Goal: Task Accomplishment & Management: Manage account settings

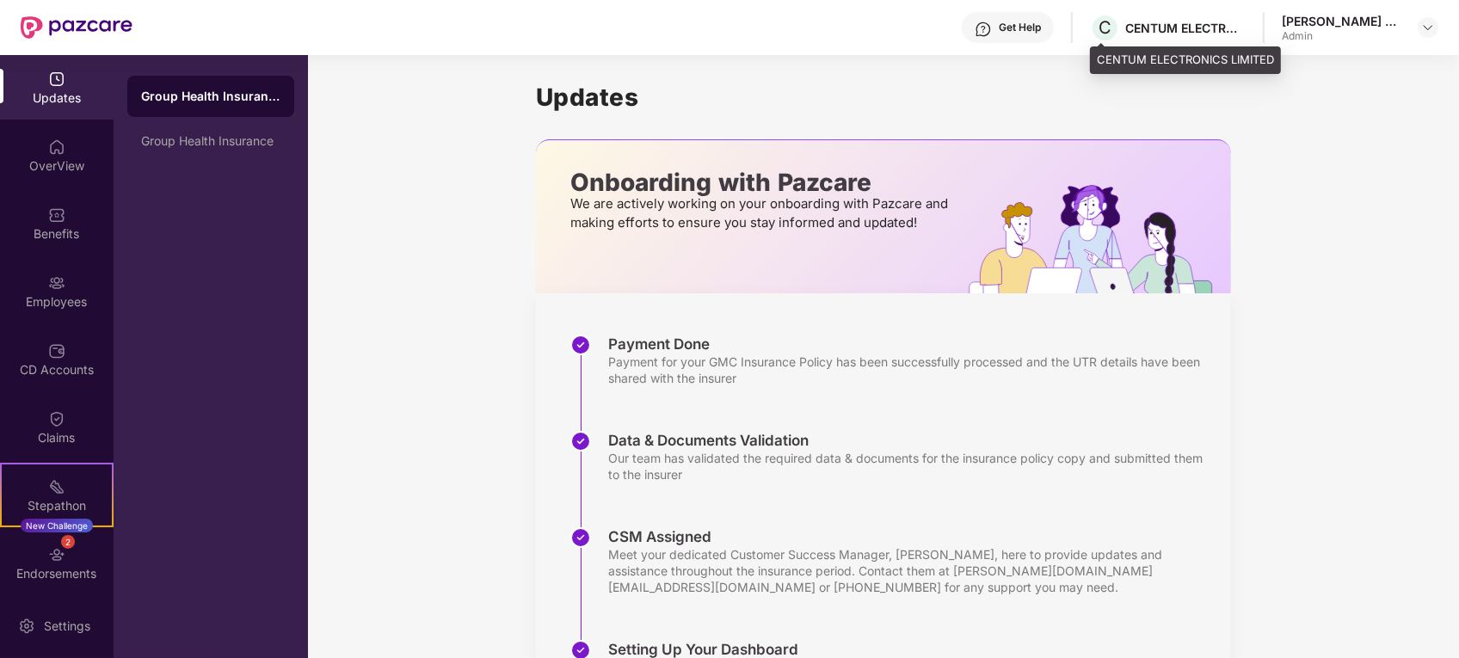
click at [1131, 31] on div "CENTUM ELECTRONICS LIMITED" at bounding box center [1185, 28] width 120 height 16
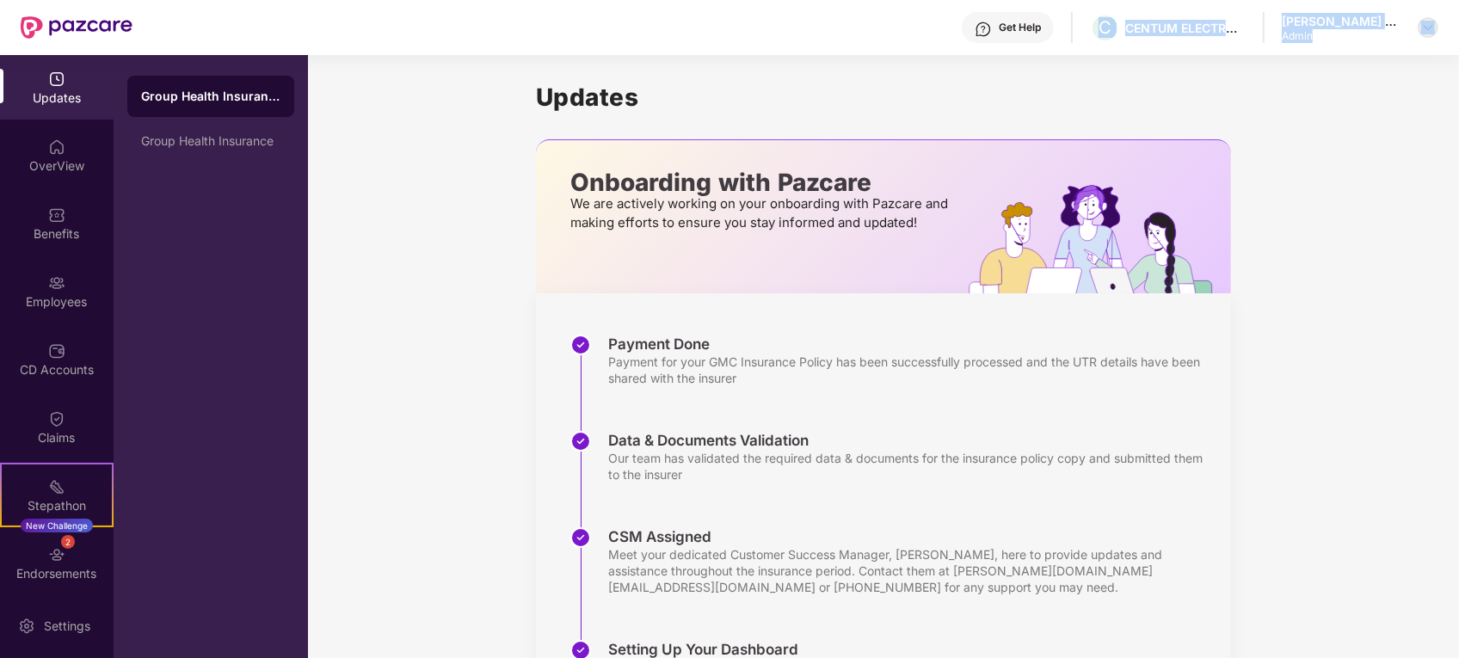
drag, startPoint x: 1097, startPoint y: 30, endPoint x: 1420, endPoint y: 28, distance: 322.6
click at [1420, 28] on div "Get Help C CENTUM ELECTRONICS LIMITED [PERSON_NAME] B S Admin" at bounding box center [785, 27] width 1306 height 55
click at [1420, 28] on div at bounding box center [1428, 27] width 21 height 21
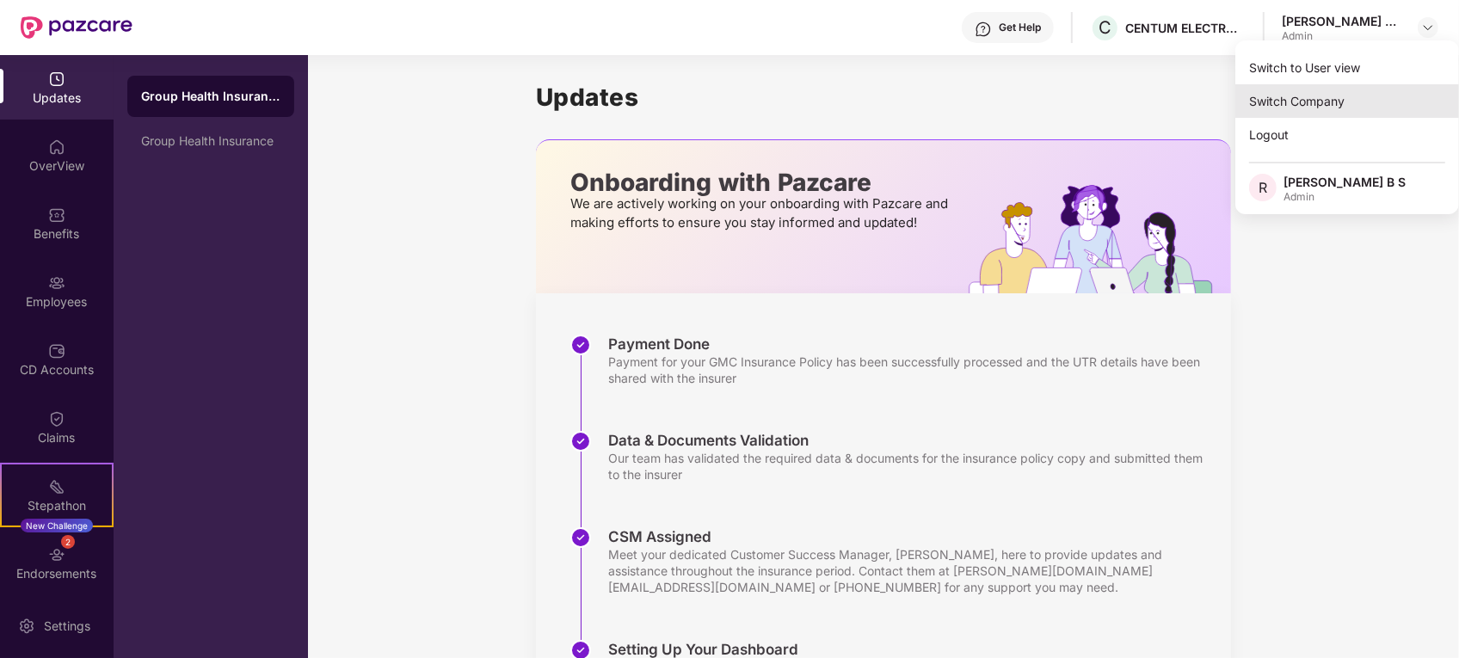
click at [1282, 110] on div "Switch Company" at bounding box center [1347, 101] width 224 height 34
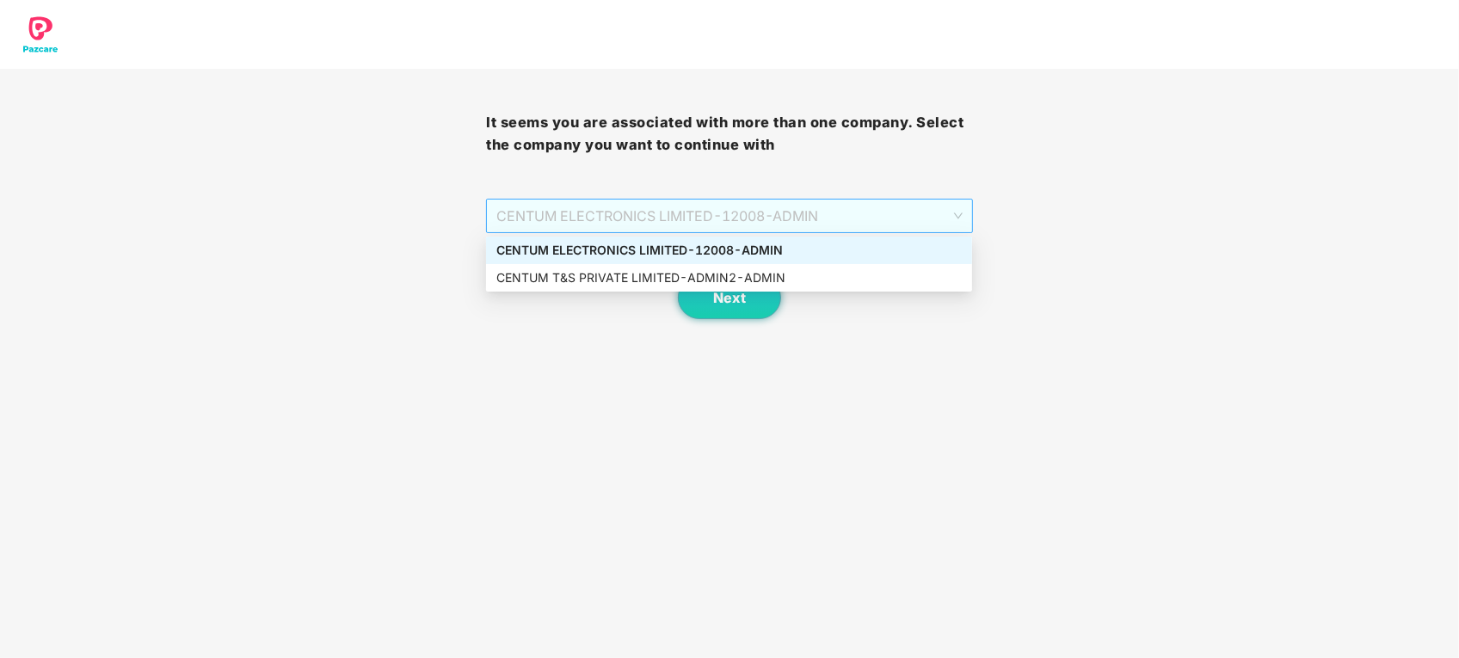
click at [887, 217] on span "CENTUM ELECTRONICS LIMITED - 12008 - ADMIN" at bounding box center [728, 216] width 465 height 33
click at [850, 280] on div "CENTUM T&S PRIVATE LIMITED - ADMIN2 - ADMIN" at bounding box center [728, 277] width 465 height 19
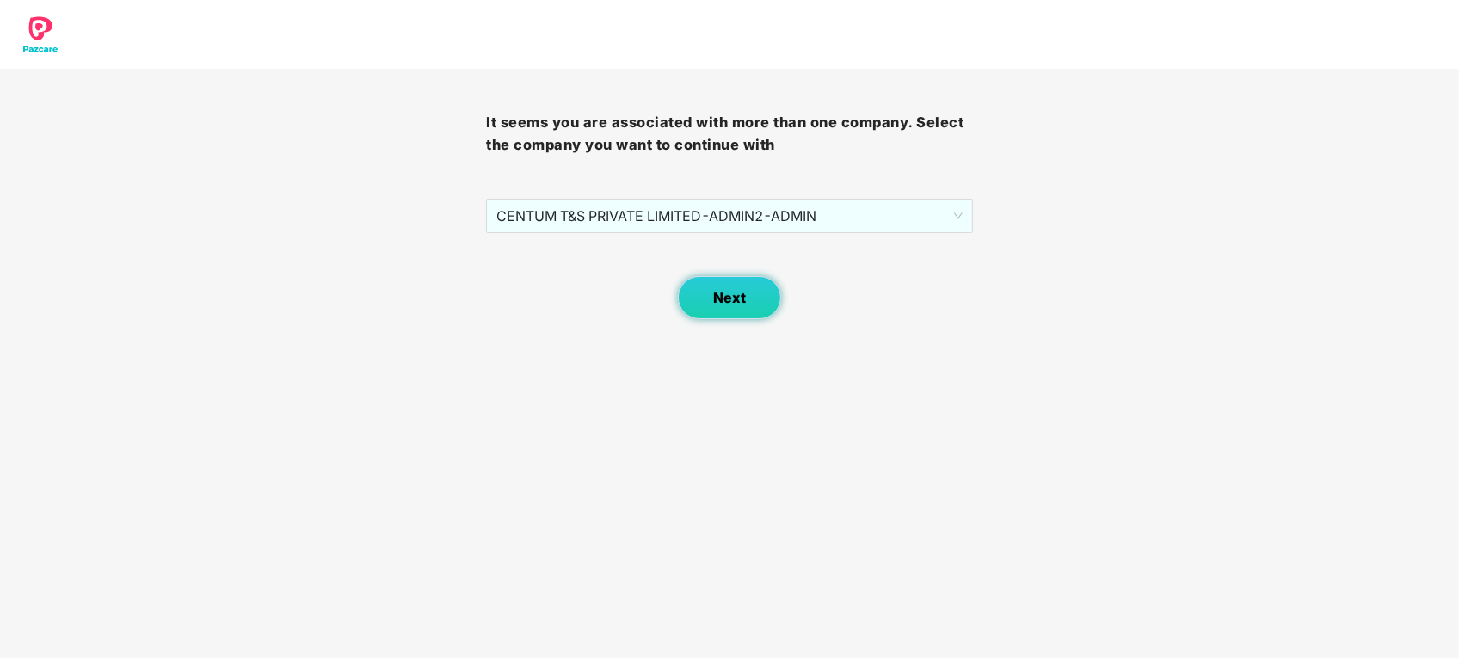
click at [707, 285] on button "Next" at bounding box center [729, 297] width 103 height 43
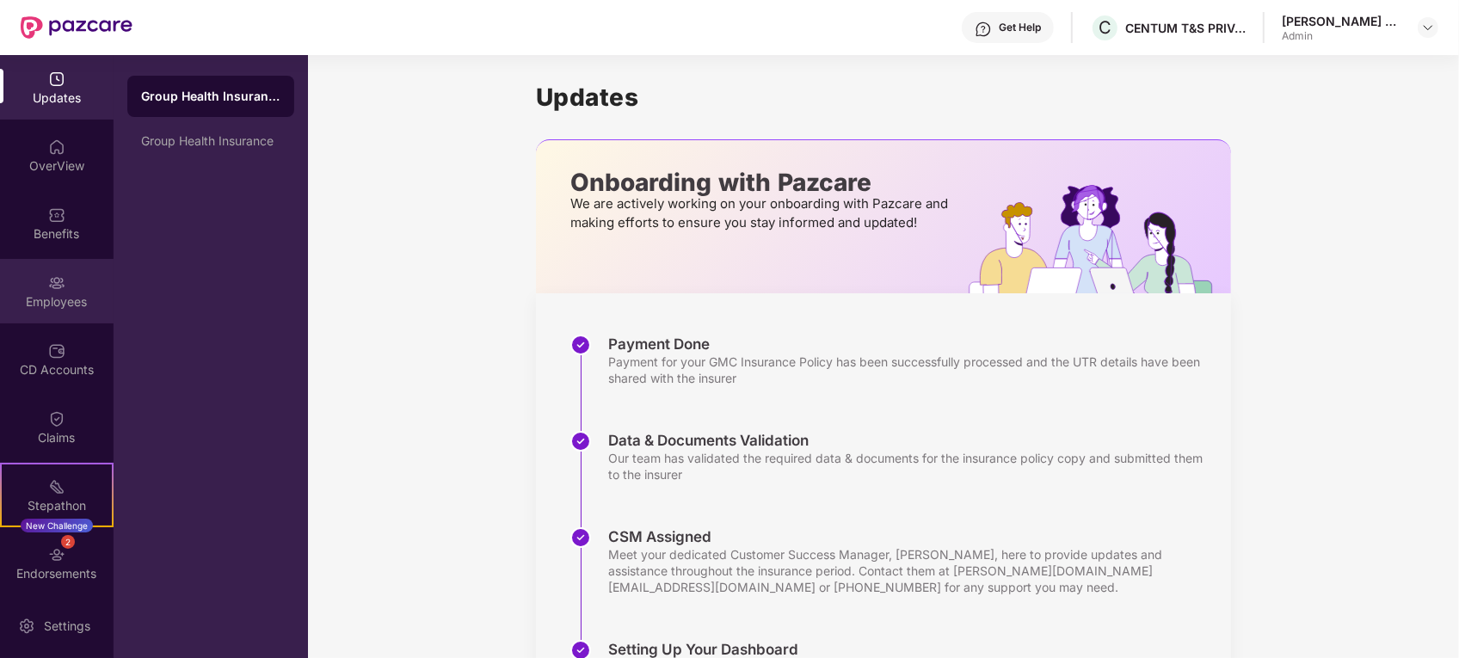
click at [52, 286] on img at bounding box center [56, 282] width 17 height 17
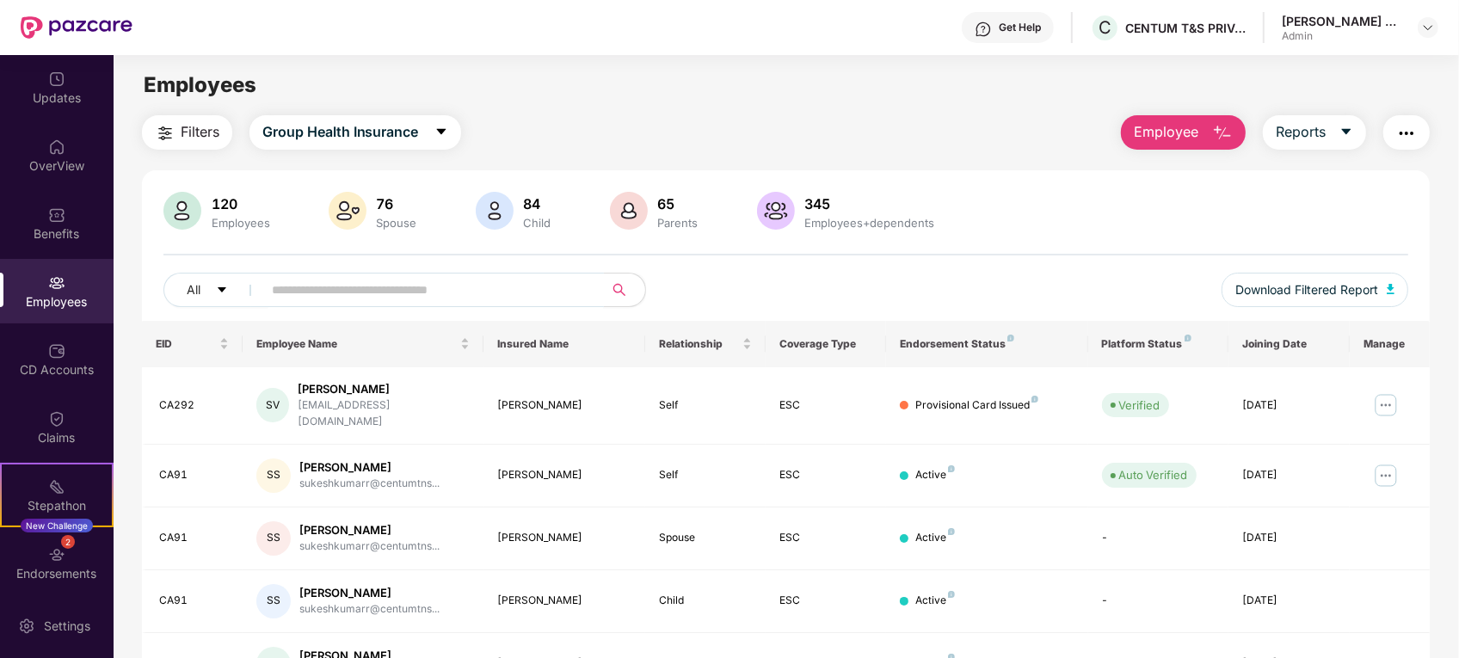
click at [330, 294] on input "text" at bounding box center [426, 290] width 309 height 26
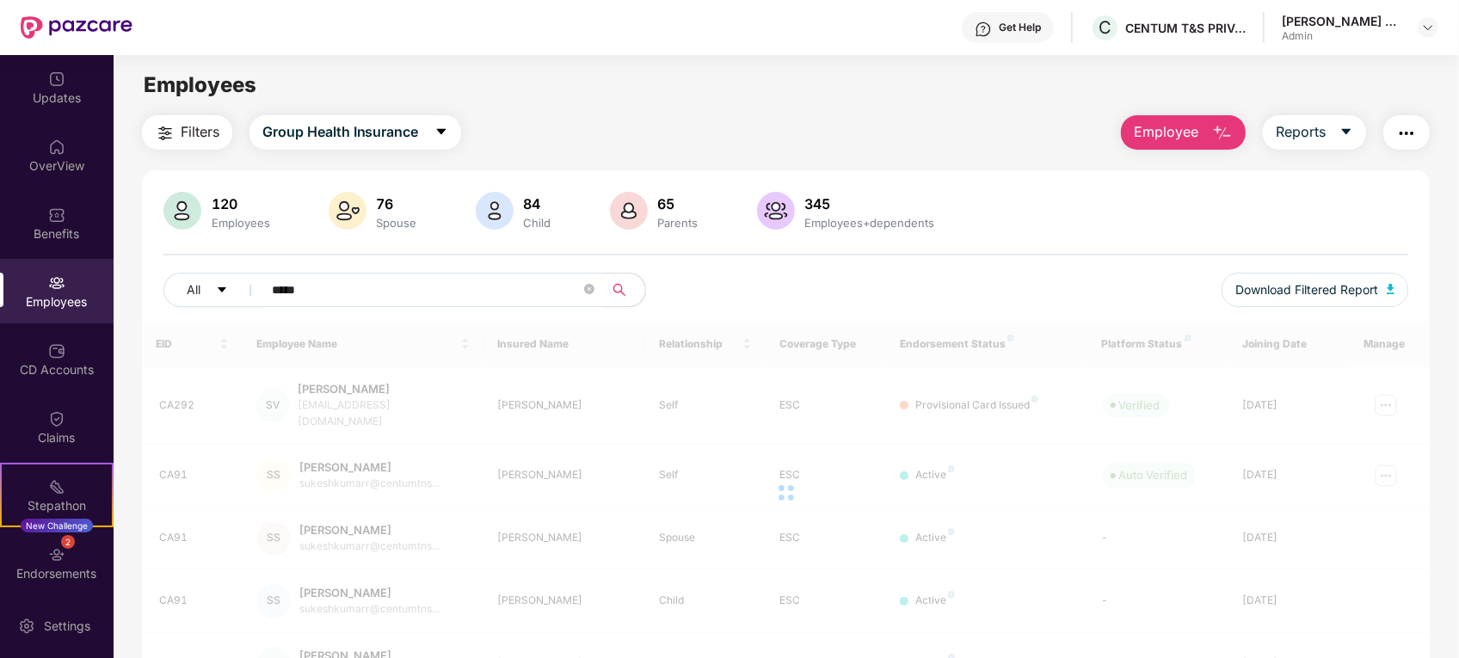
type input "*****"
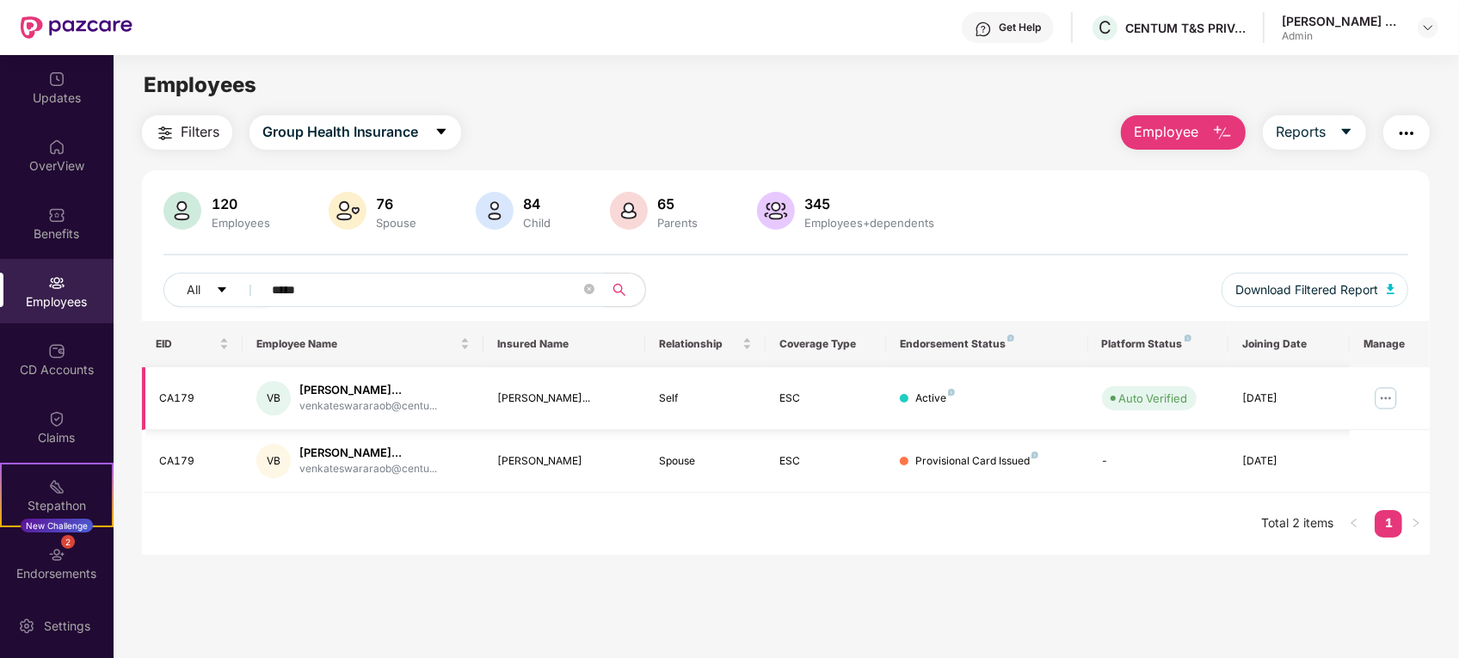
click at [1382, 393] on img at bounding box center [1386, 399] width 28 height 28
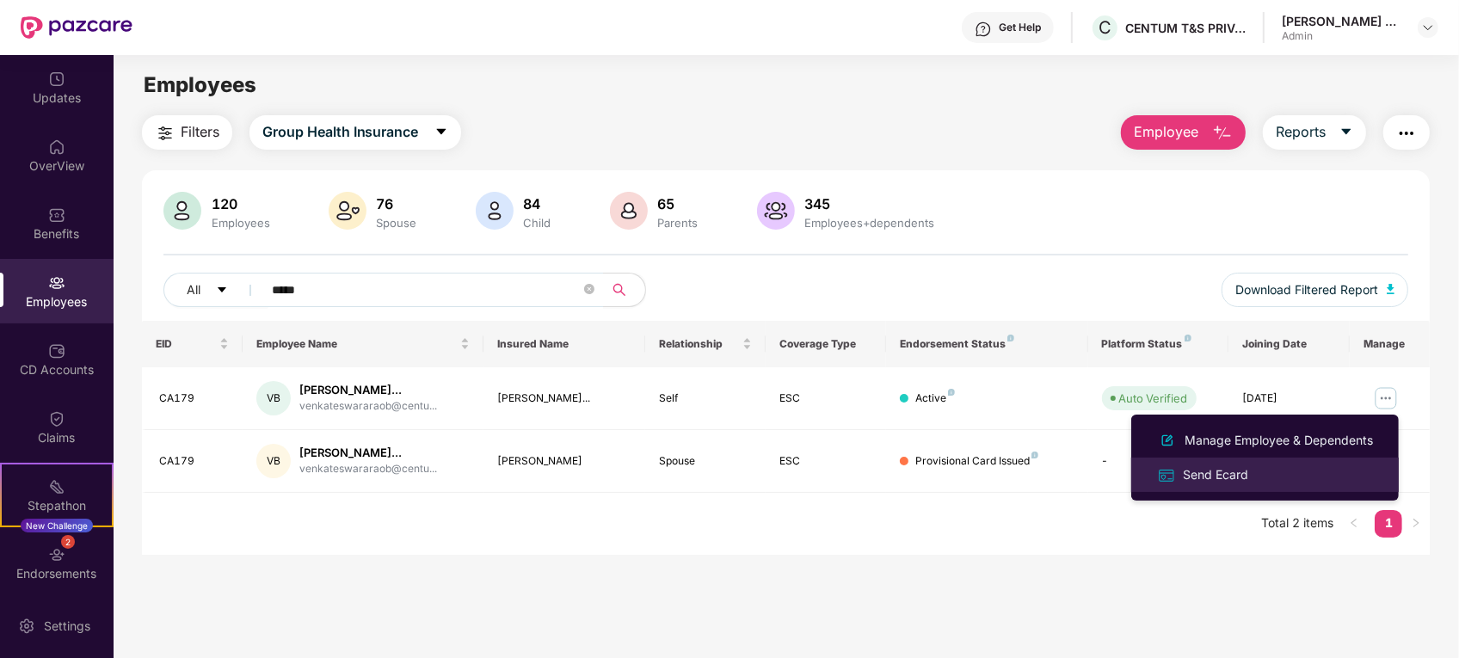
click at [1226, 473] on div "Send Ecard" at bounding box center [1216, 474] width 72 height 19
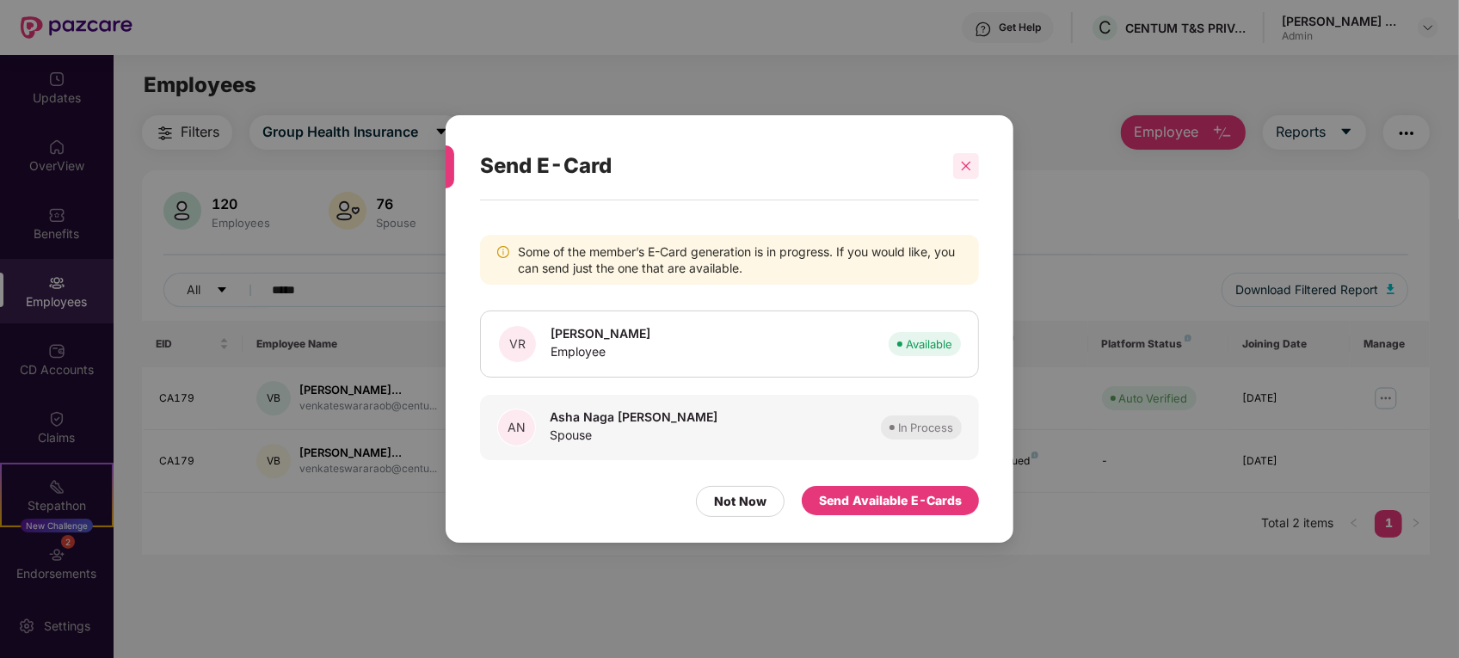
click at [968, 153] on div at bounding box center [966, 166] width 26 height 26
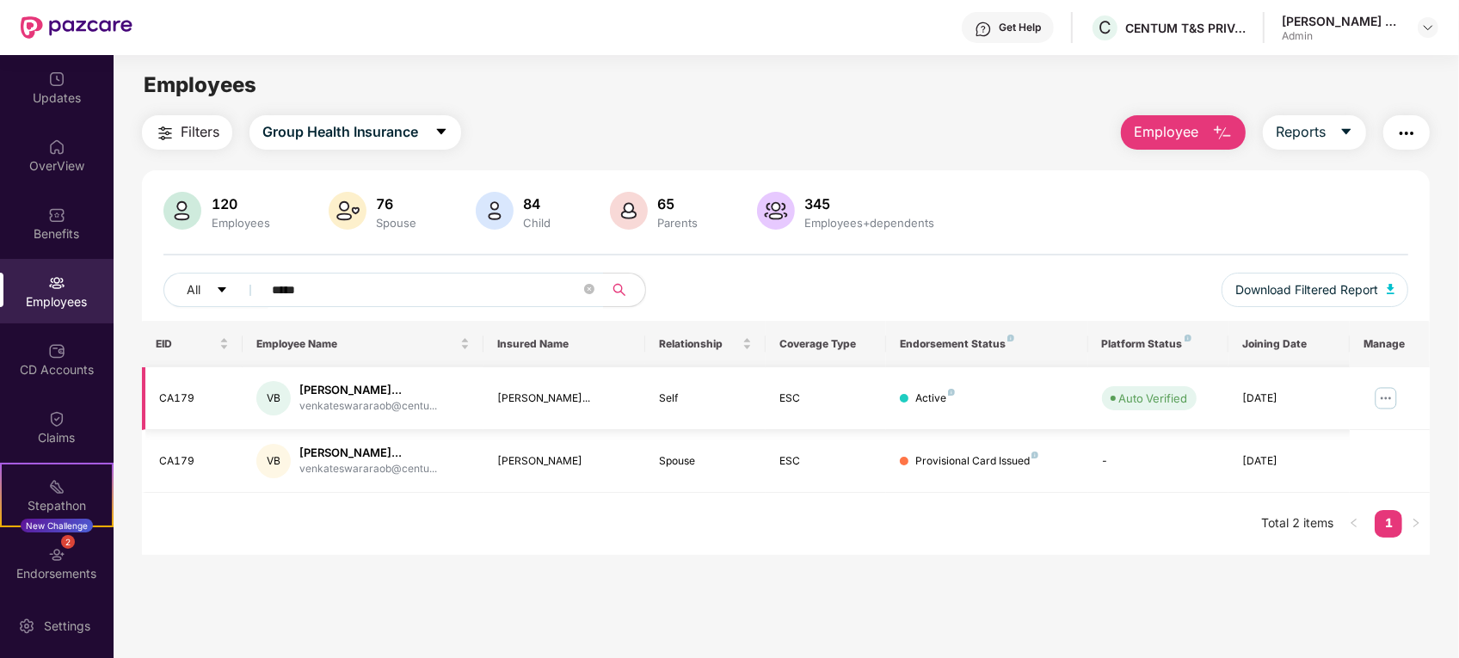
click at [1391, 402] on img at bounding box center [1386, 399] width 28 height 28
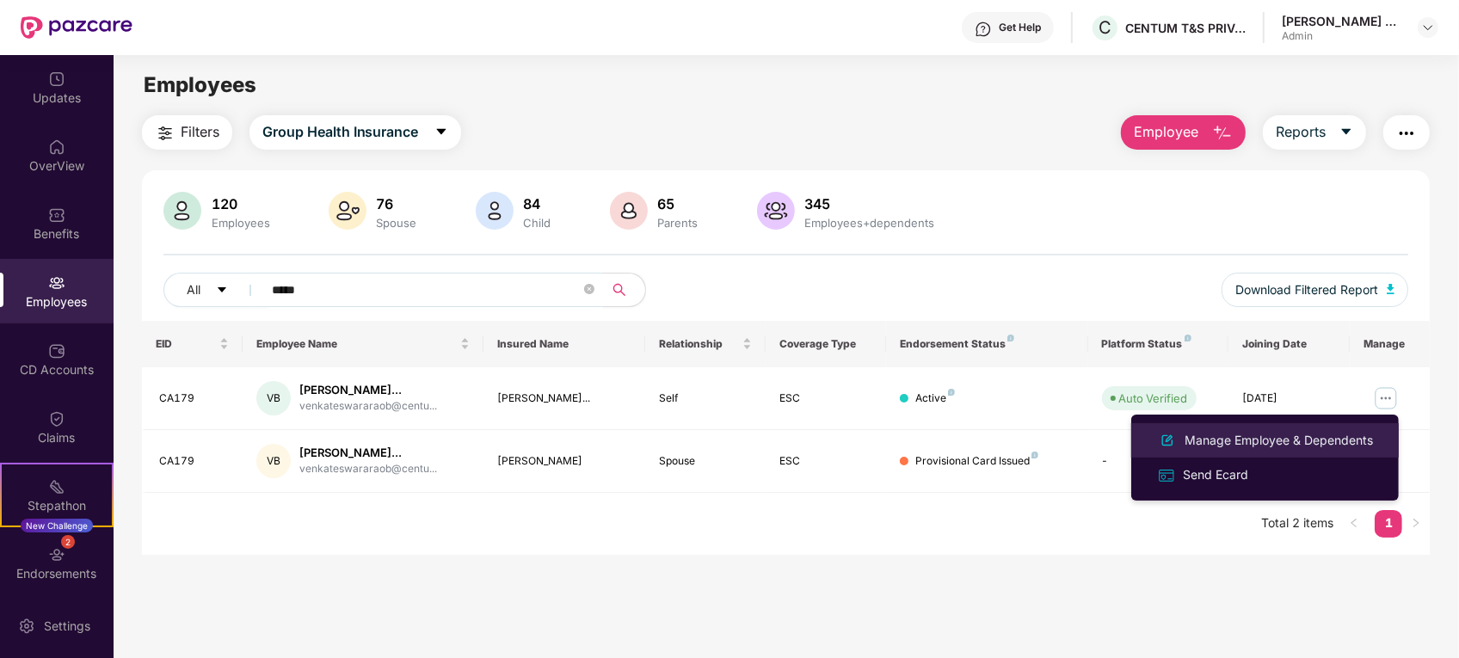
click at [1275, 443] on div "Manage Employee & Dependents" at bounding box center [1278, 440] width 195 height 19
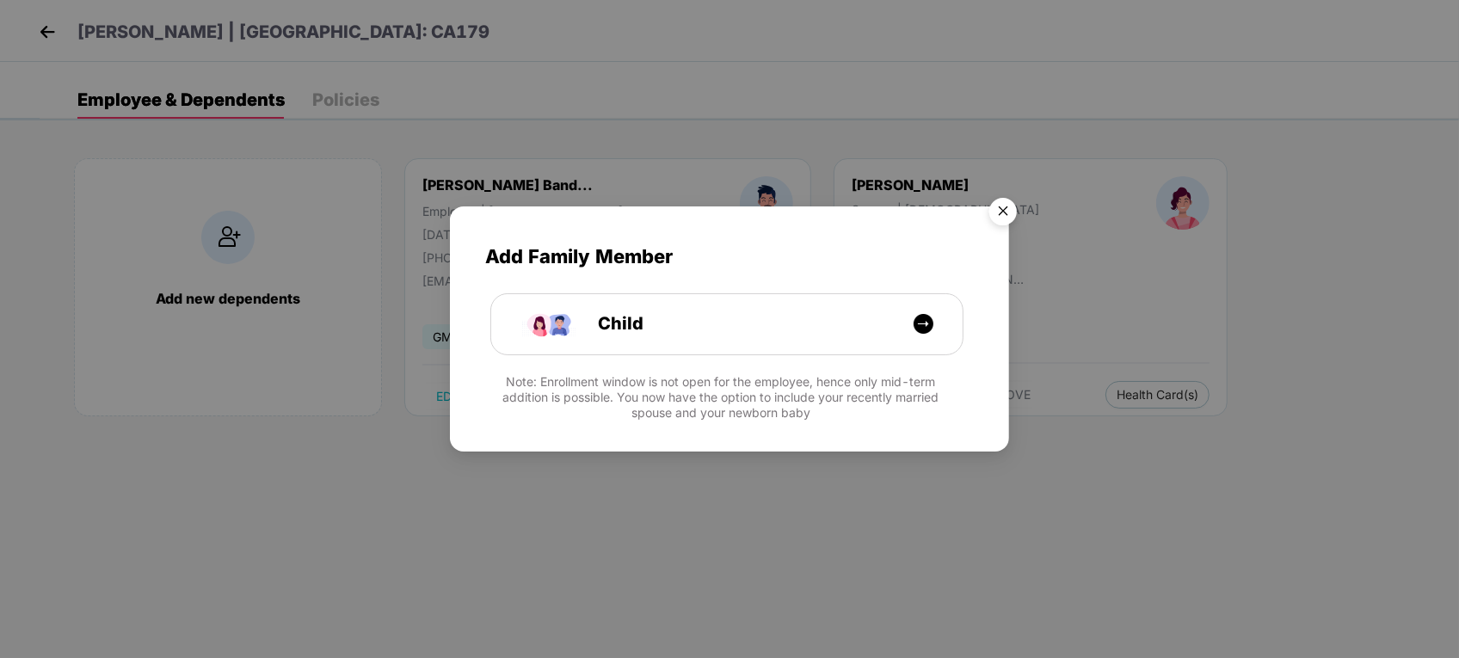
click at [1003, 206] on img "Close" at bounding box center [1003, 214] width 48 height 48
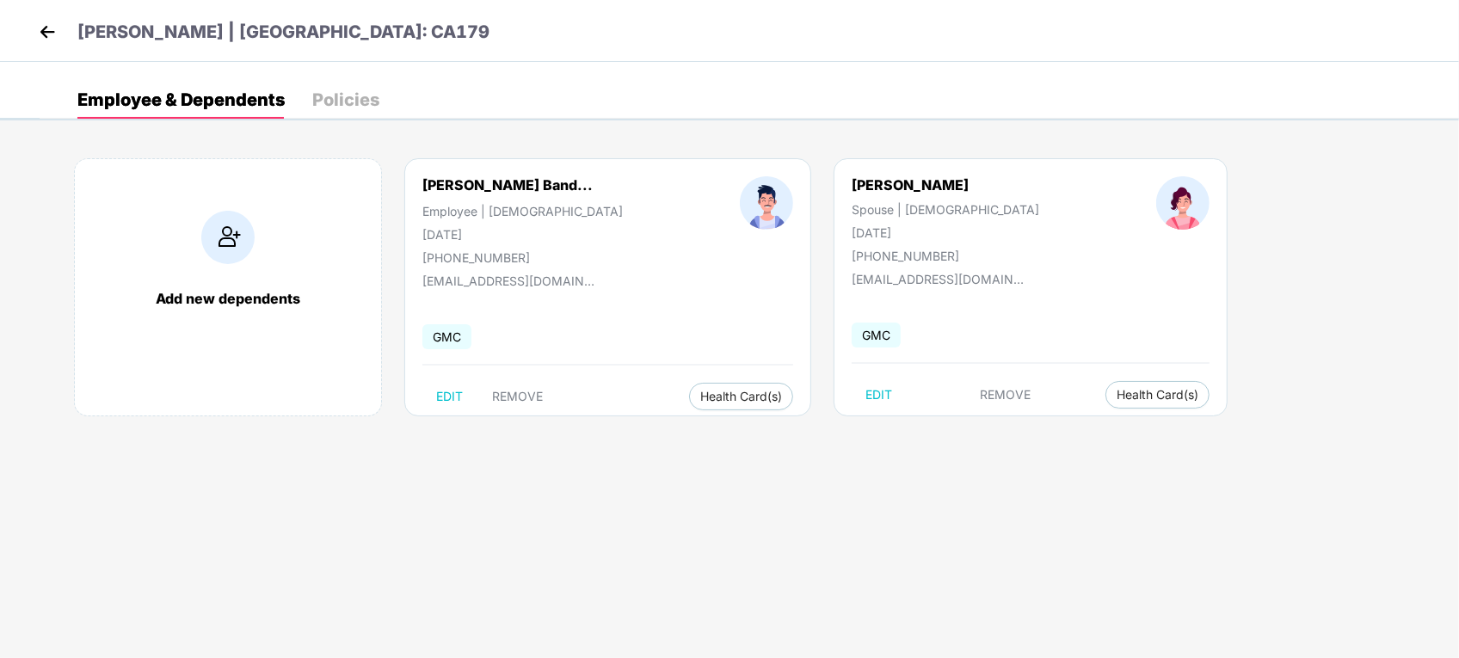
click at [841, 508] on body "[PERSON_NAME] | [GEOGRAPHIC_DATA]: CA179 Employee & Dependents Policies Add new…" at bounding box center [729, 329] width 1459 height 658
click at [1046, 422] on span "Health Insurance(ESC)" at bounding box center [1093, 429] width 151 height 19
click at [36, 46] on header "[PERSON_NAME] | [GEOGRAPHIC_DATA]: CA179" at bounding box center [261, 34] width 455 height 31
